Goal: Information Seeking & Learning: Find specific fact

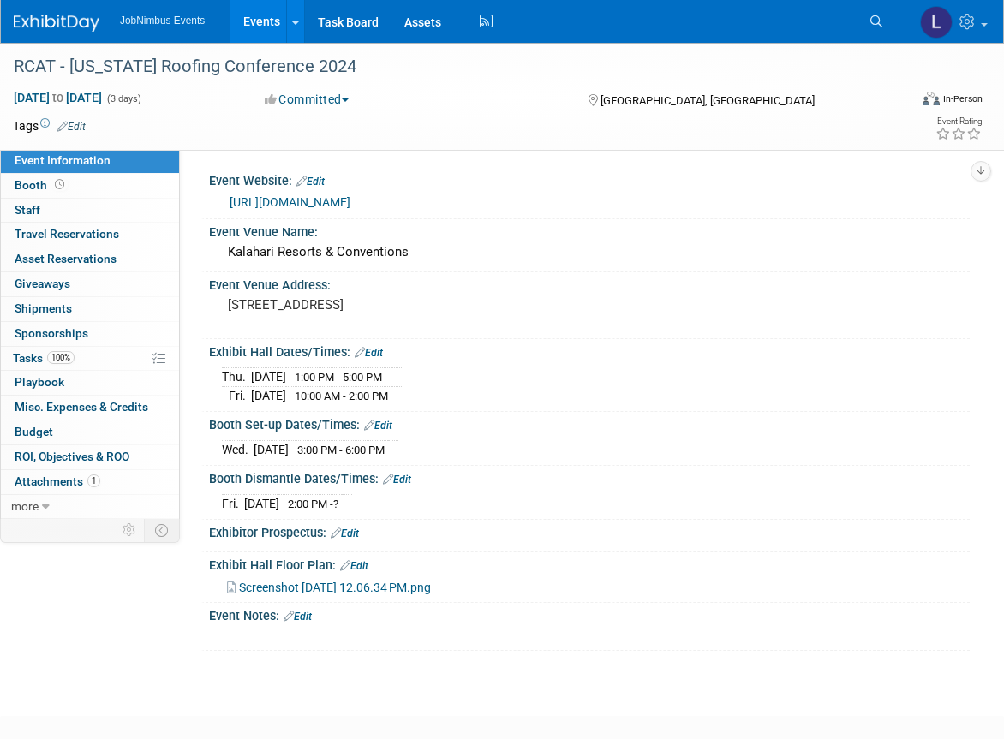
click at [262, 22] on link "Events" at bounding box center [261, 21] width 63 height 43
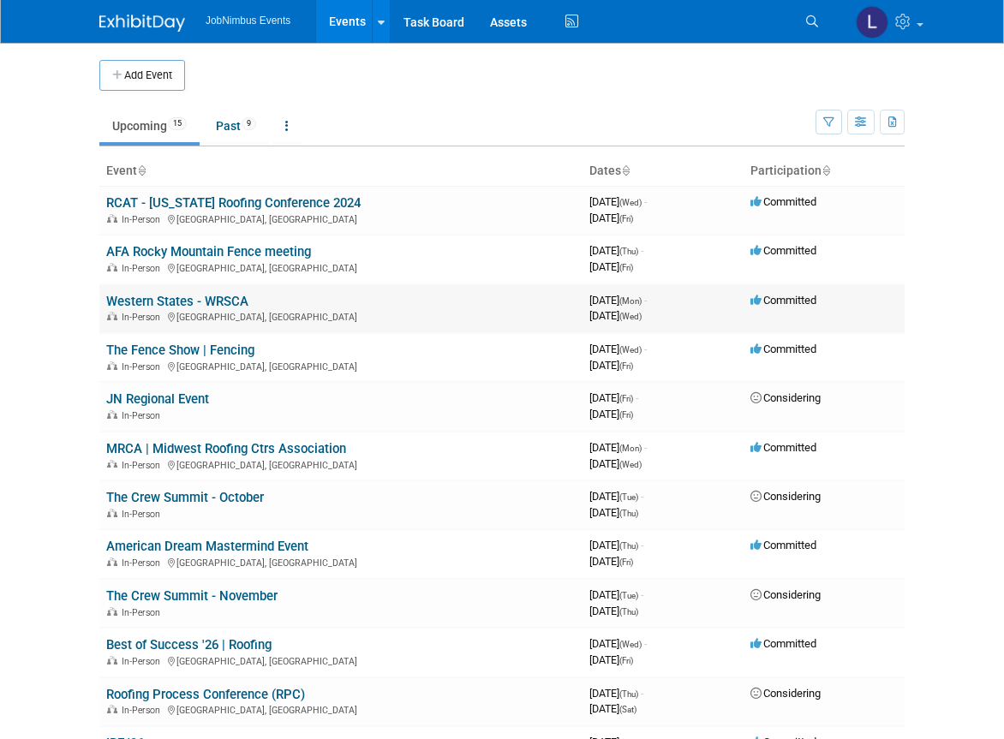
click at [208, 299] on link "Western States - WRSCA" at bounding box center [177, 301] width 142 height 15
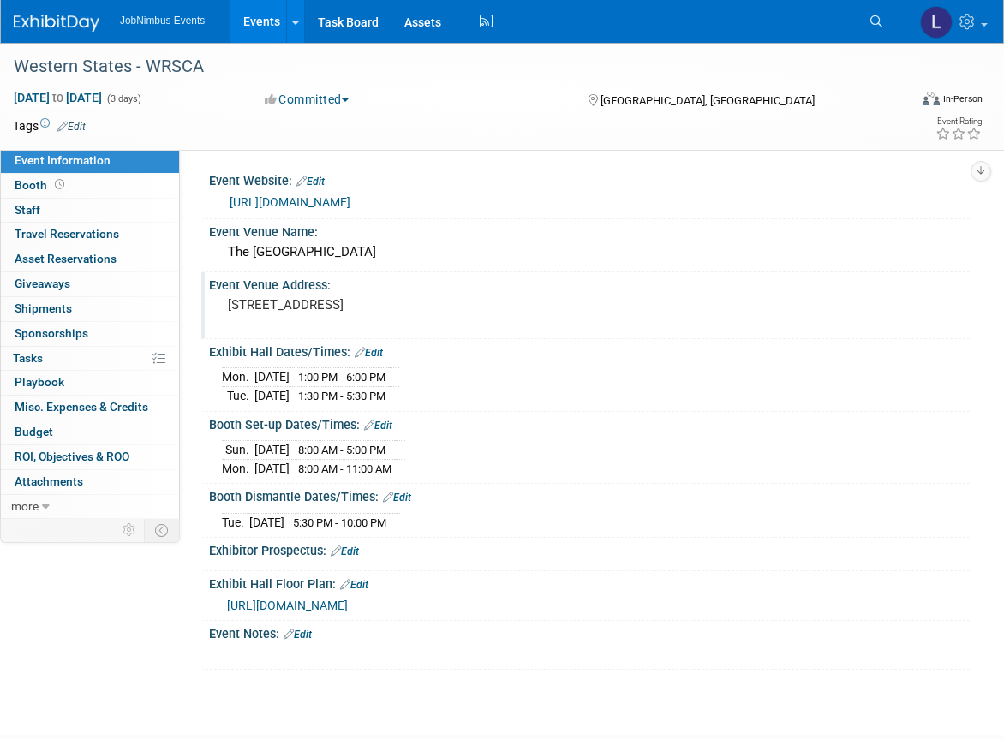
drag, startPoint x: 483, startPoint y: 300, endPoint x: 227, endPoint y: 307, distance: 256.3
click at [228, 307] on pre "3655 S Las Vegas Blvd, Las Vegas, NV 89109" at bounding box center [367, 304] width 279 height 15
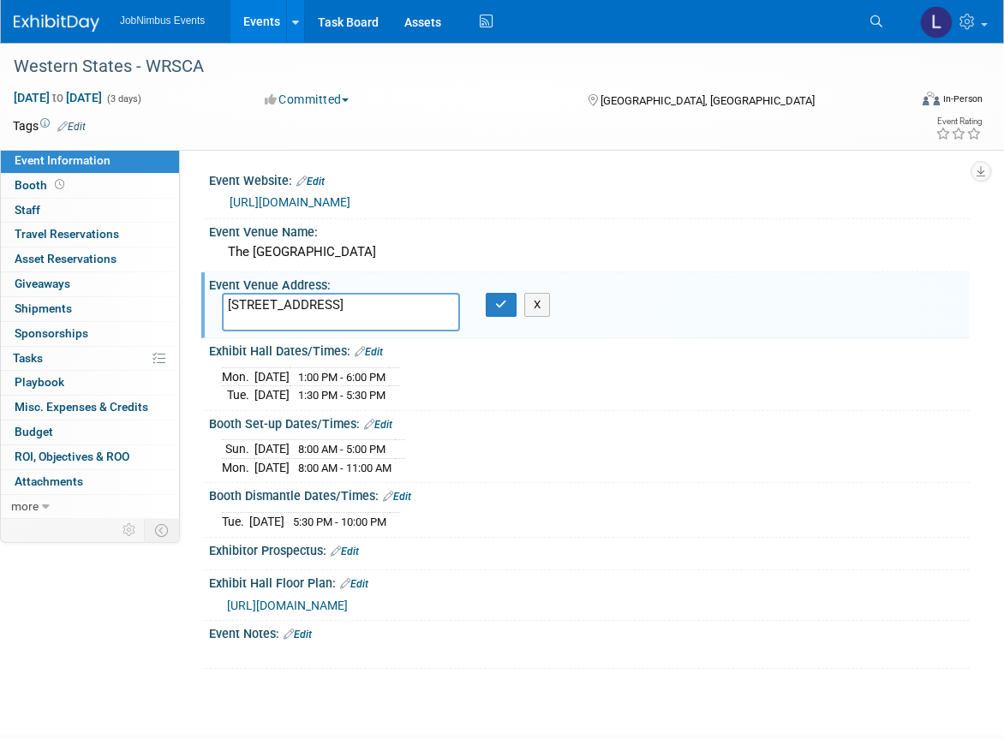
drag, startPoint x: 307, startPoint y: 324, endPoint x: 257, endPoint y: 317, distance: 50.2
click at [257, 317] on textarea "3655 S Las Vegas Blvd, Las Vegas, NV 89109" at bounding box center [341, 312] width 238 height 39
drag, startPoint x: 267, startPoint y: 315, endPoint x: 223, endPoint y: 306, distance: 45.5
click at [223, 306] on textarea "3655 S Las Vegas Blvd, Las Vegas, NV 89109" at bounding box center [341, 312] width 238 height 39
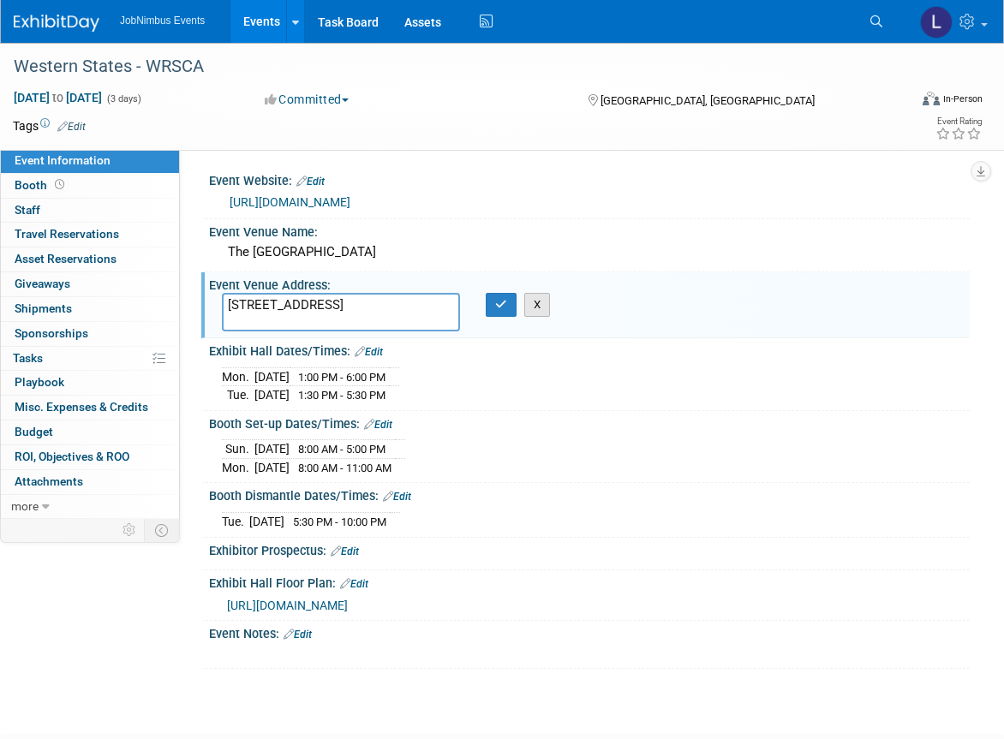
click at [533, 305] on button "X" at bounding box center [537, 305] width 27 height 24
